Goal: Check status: Check status

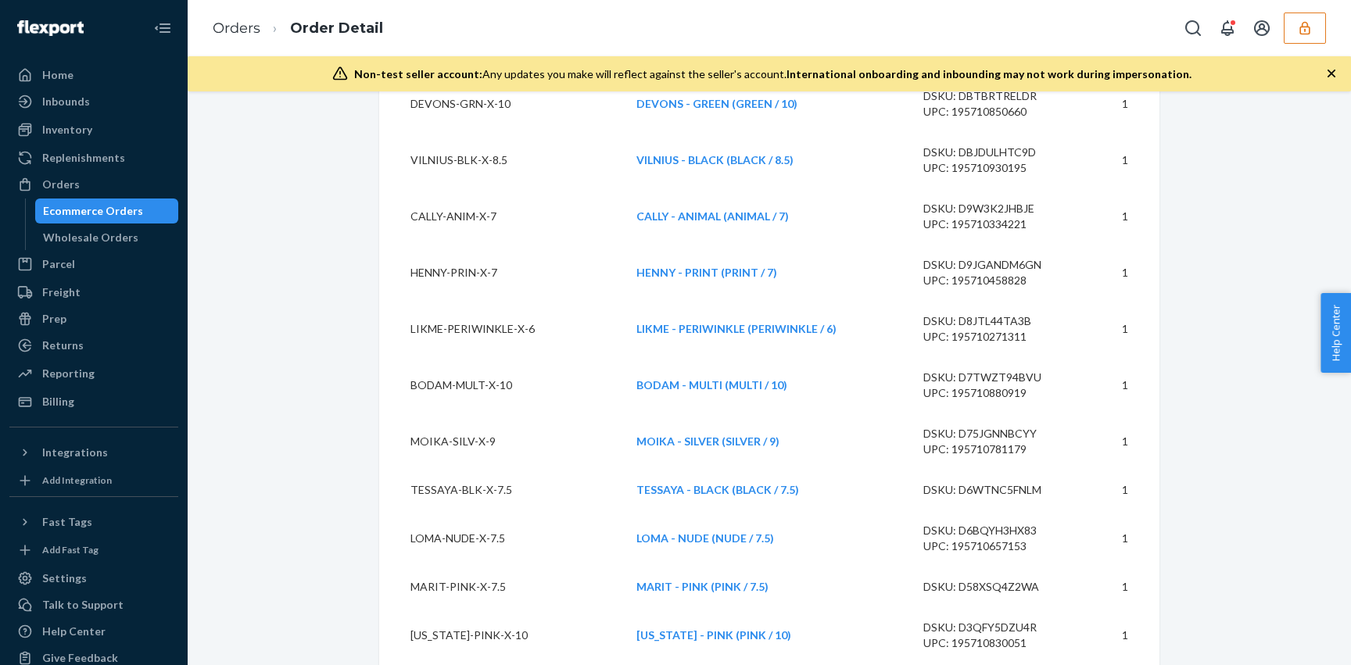
scroll to position [19893, 0]
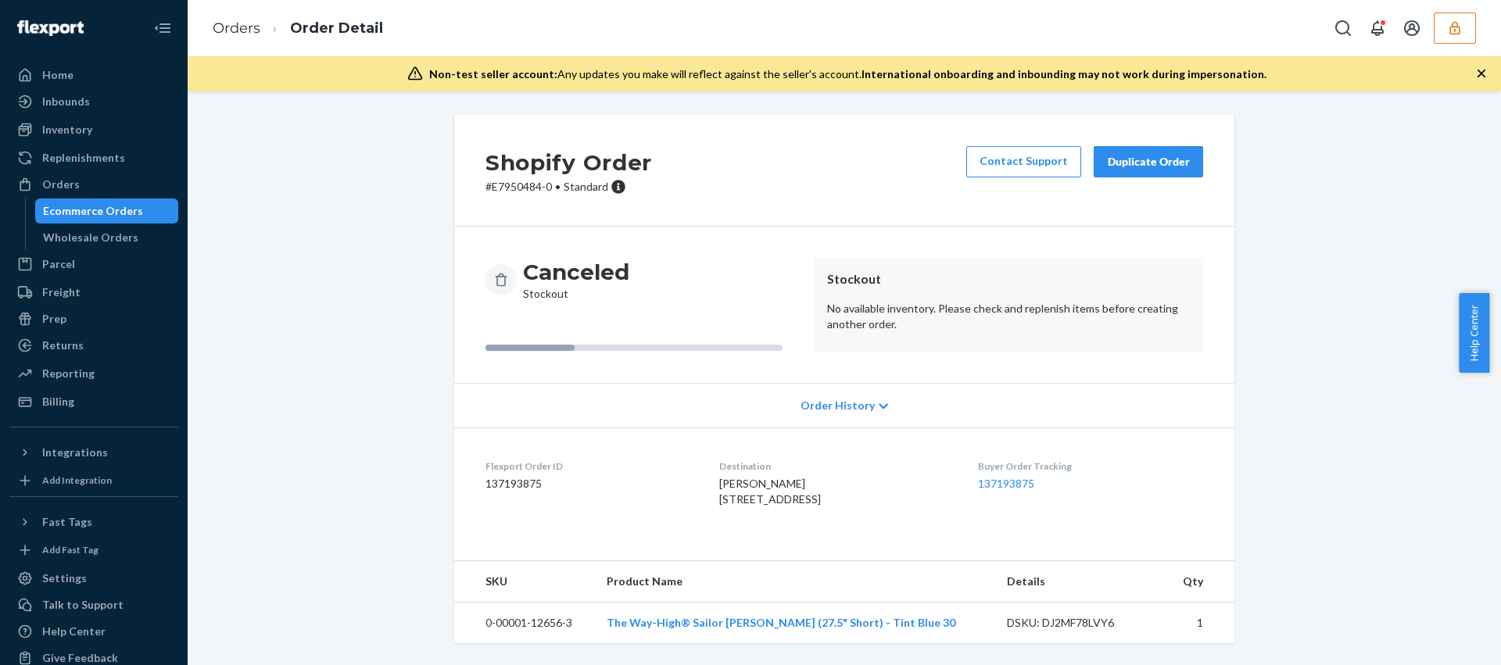
scroll to position [28, 0]
click at [757, 627] on link "The Way-High® Sailor Jean (27.5" Short) - Tint Blue 30" at bounding box center [781, 622] width 349 height 13
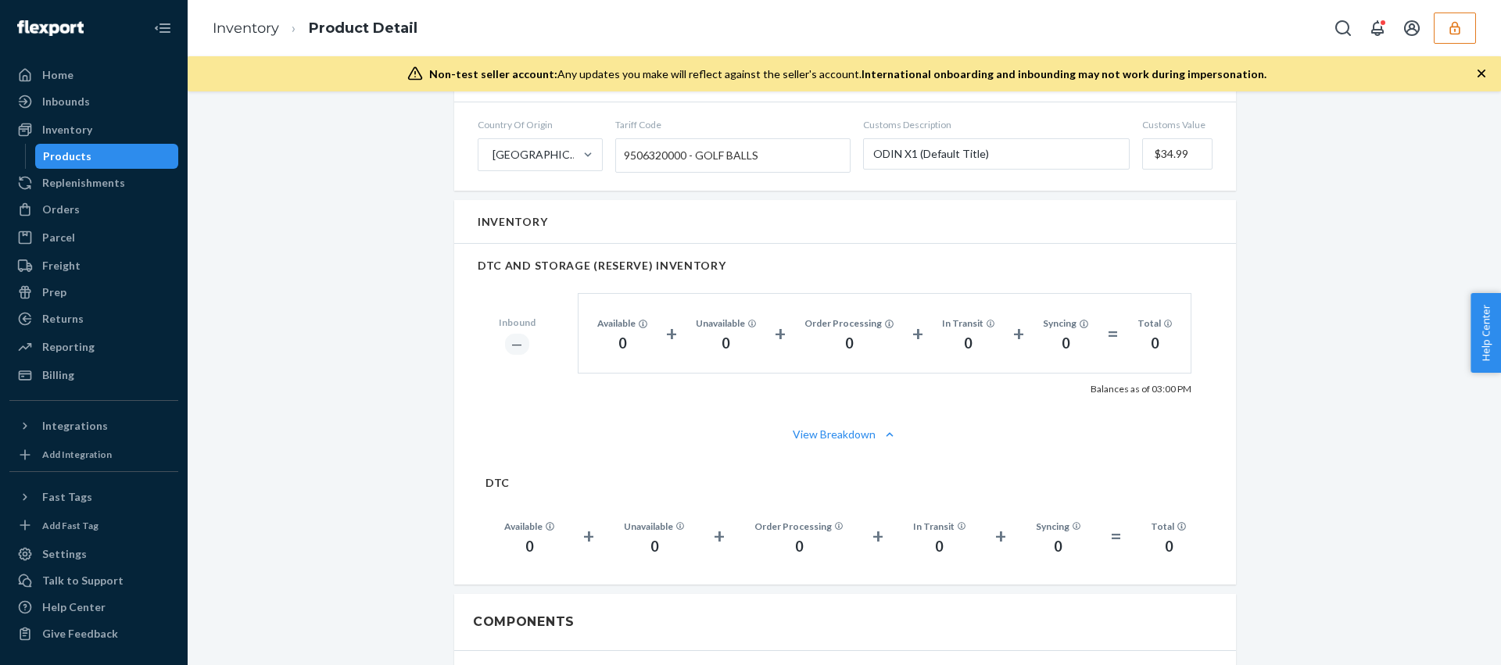
scroll to position [876, 0]
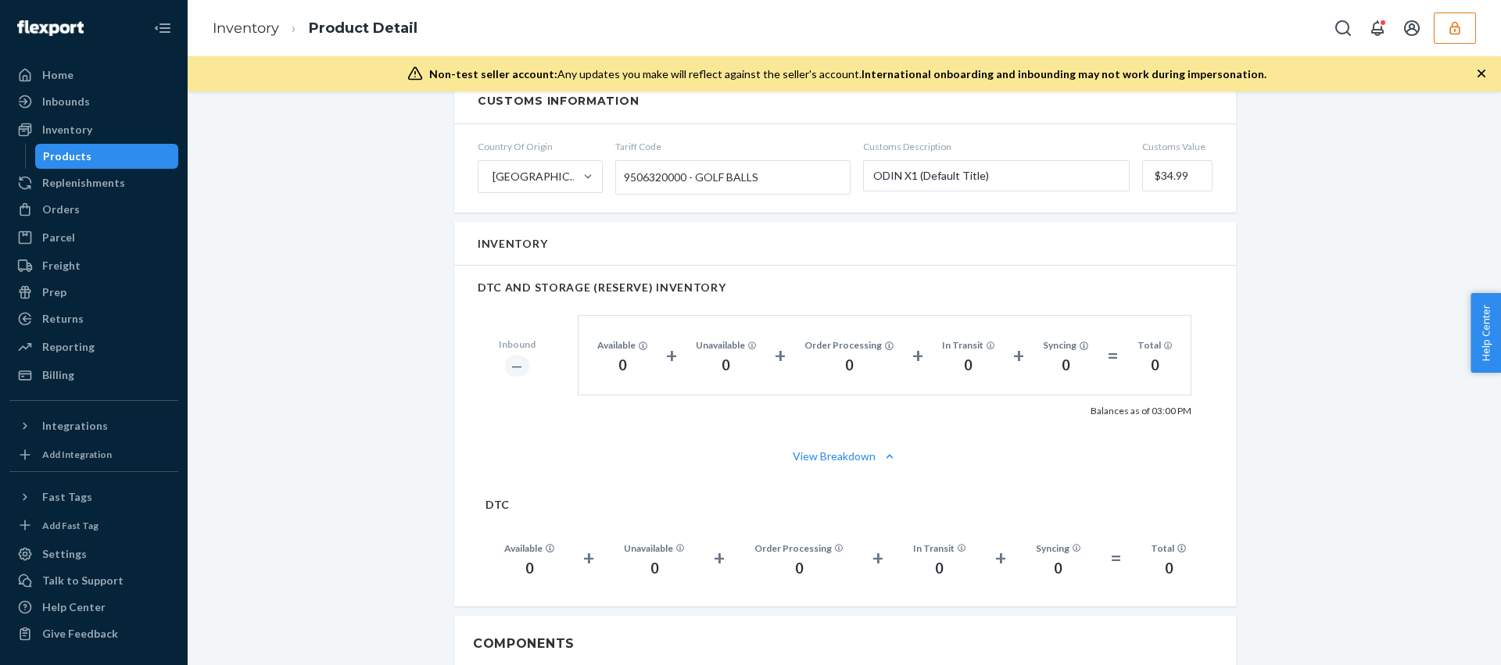
click at [353, 333] on div "Introducing new Inventory UI You have early access to a new UI that provides de…" at bounding box center [844, 289] width 1290 height 2101
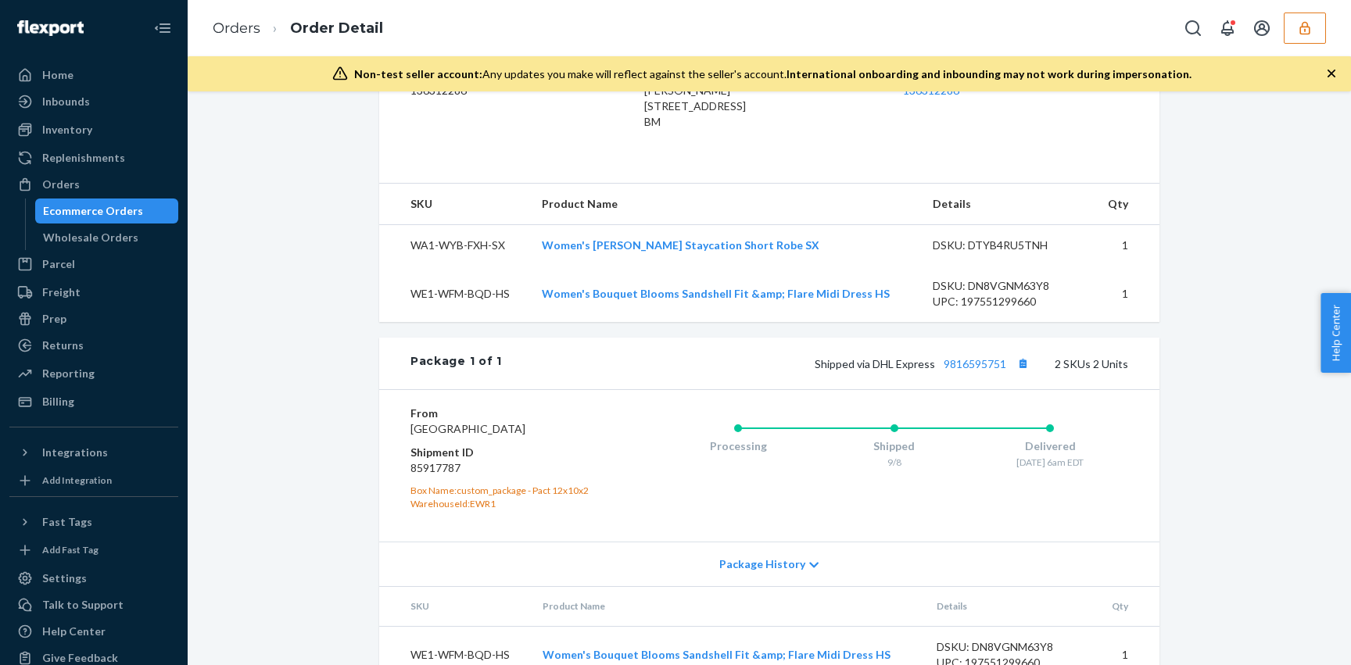
scroll to position [546, 0]
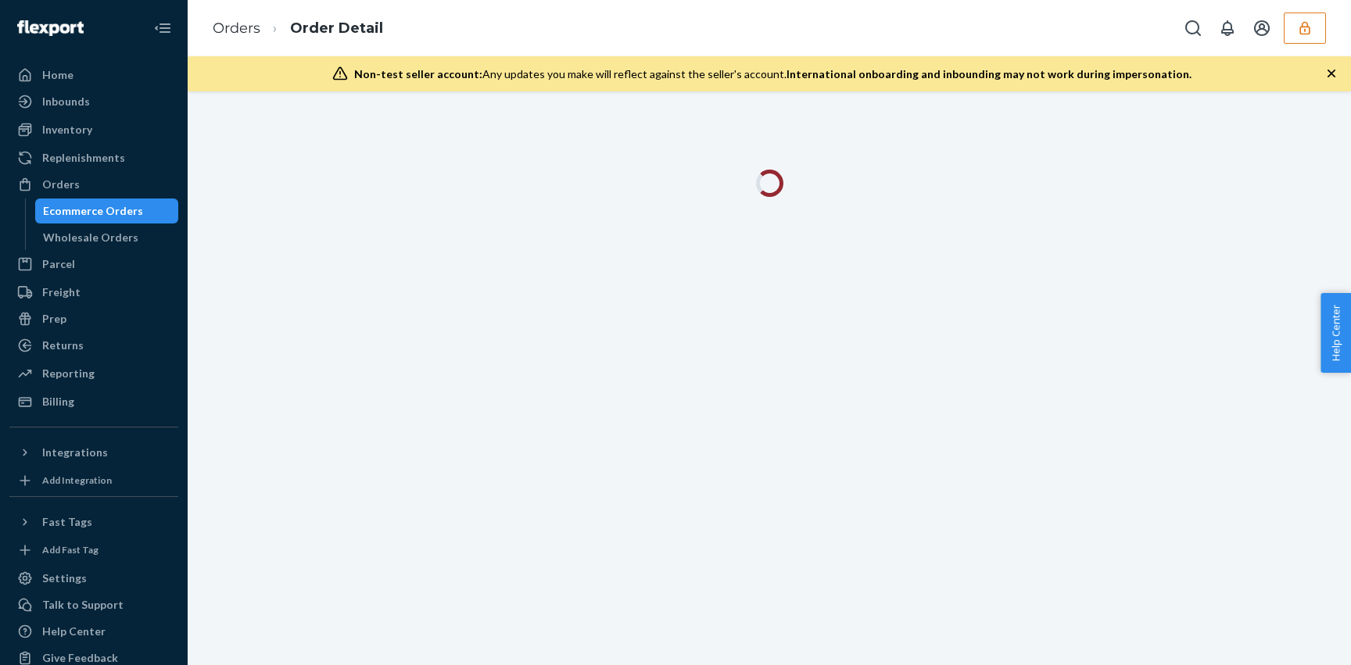
click at [324, 127] on div at bounding box center [769, 378] width 1163 height 574
click at [432, 197] on div at bounding box center [769, 193] width 1140 height 46
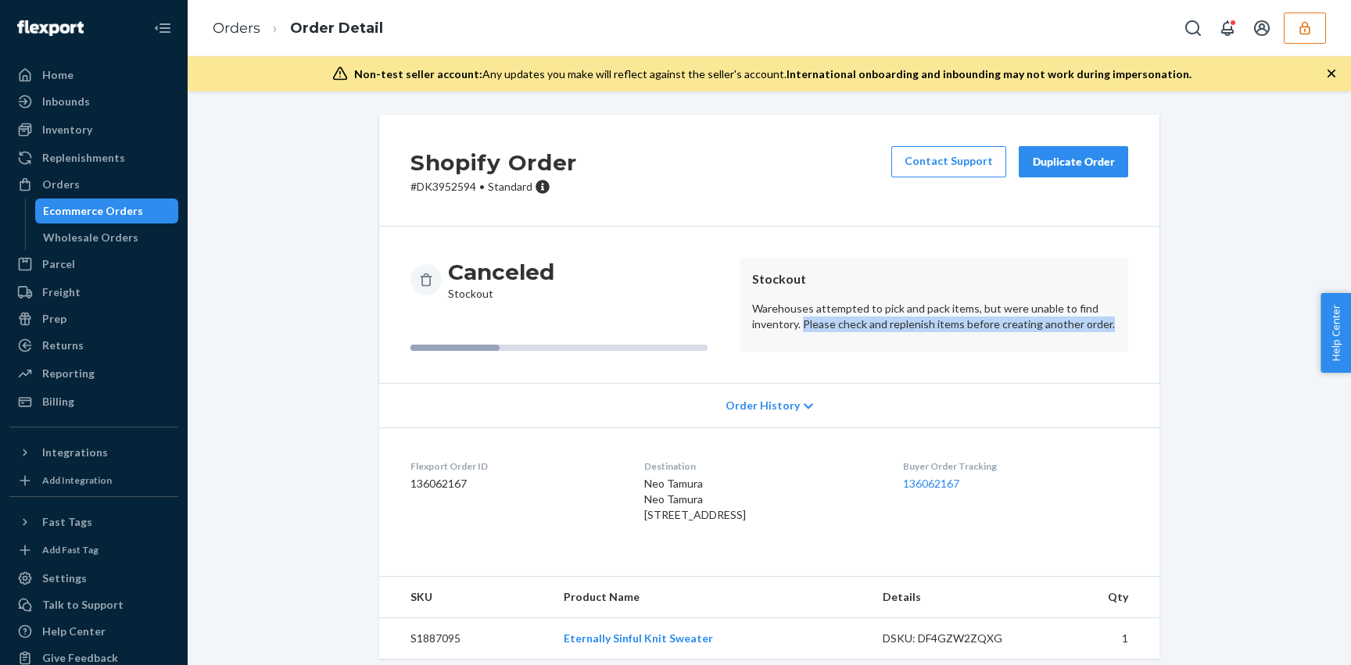
drag, startPoint x: 802, startPoint y: 327, endPoint x: 905, endPoint y: 333, distance: 103.4
click at [905, 333] on article "Stockout Warehouses attempted to pick and pack items, but were unable to find i…" at bounding box center [934, 305] width 389 height 94
click at [947, 328] on p "Warehouses attempted to pick and pack items, but were unable to find inventory.…" at bounding box center [934, 316] width 364 height 31
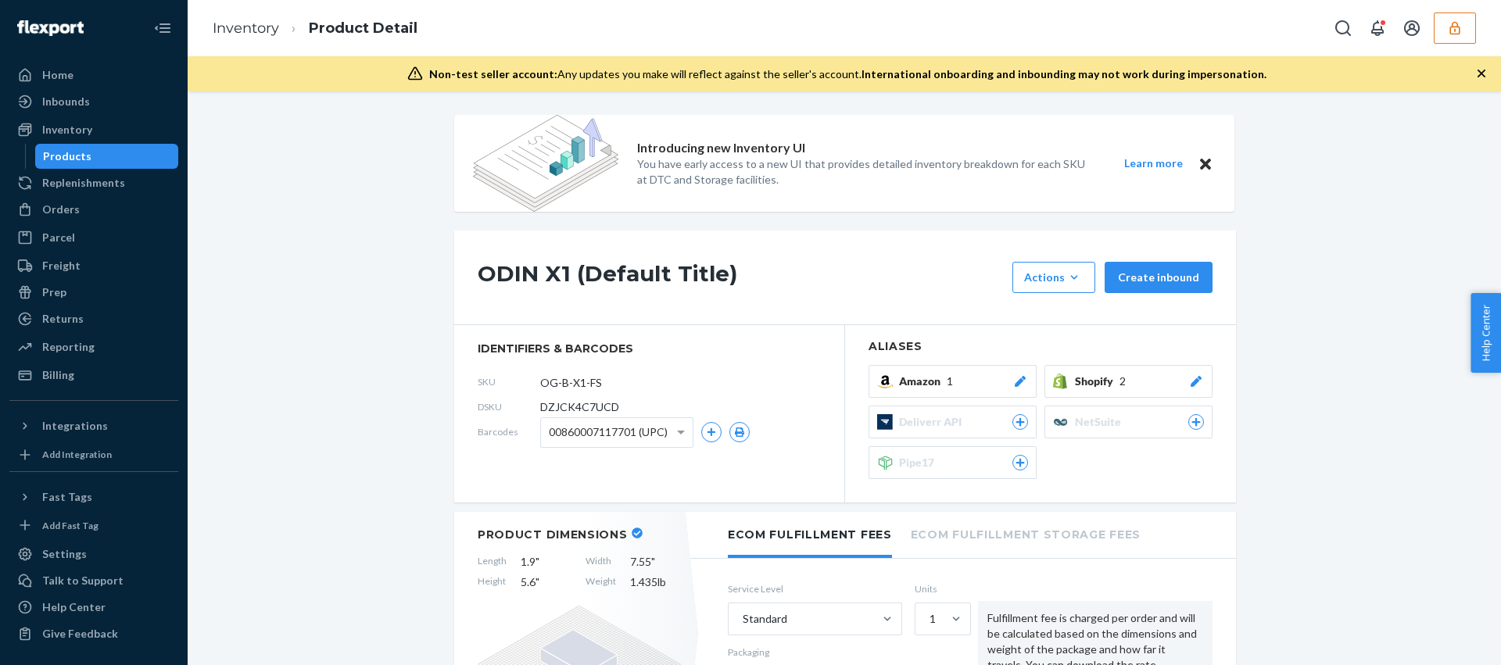
scroll to position [876, 0]
